Goal: Find contact information: Obtain details needed to contact an individual or organization

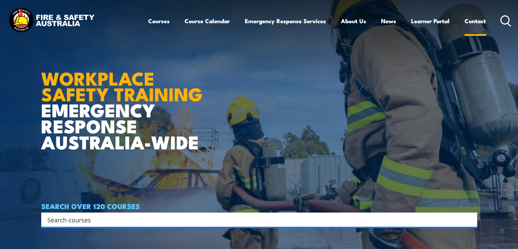
click at [472, 20] on link "Contact" at bounding box center [475, 21] width 21 height 18
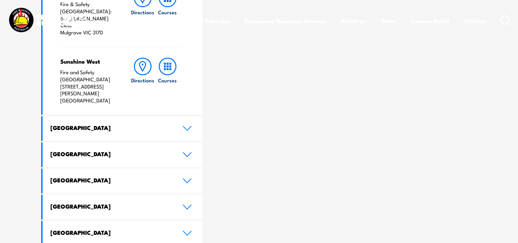
scroll to position [327, 0]
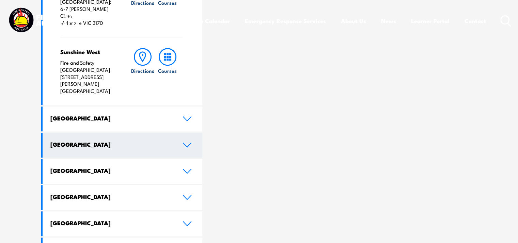
click at [187, 142] on icon at bounding box center [187, 144] width 9 height 5
click at [186, 142] on icon at bounding box center [187, 144] width 9 height 5
